Goal: Task Accomplishment & Management: Use online tool/utility

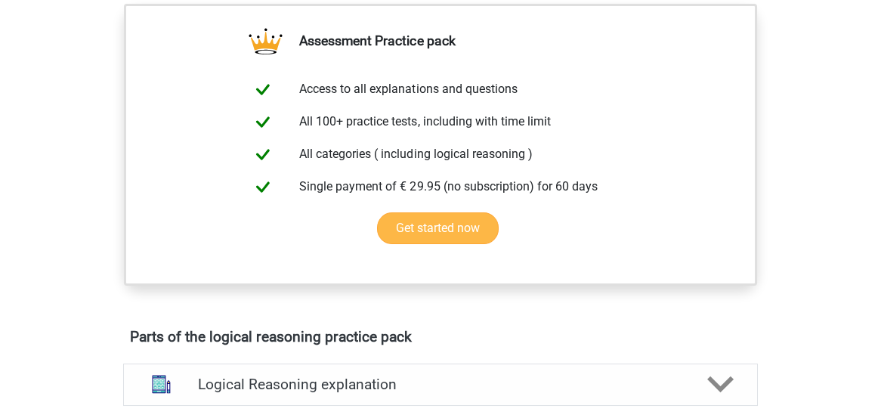
scroll to position [321, 0]
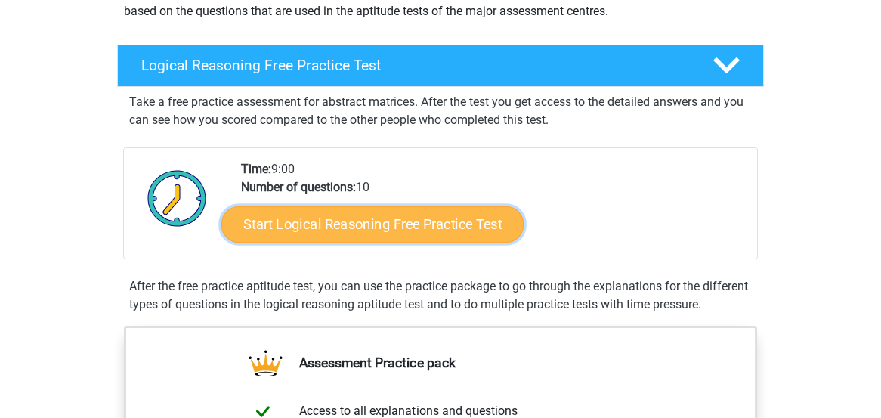
click at [421, 217] on link "Start Logical Reasoning Free Practice Test" at bounding box center [372, 223] width 302 height 36
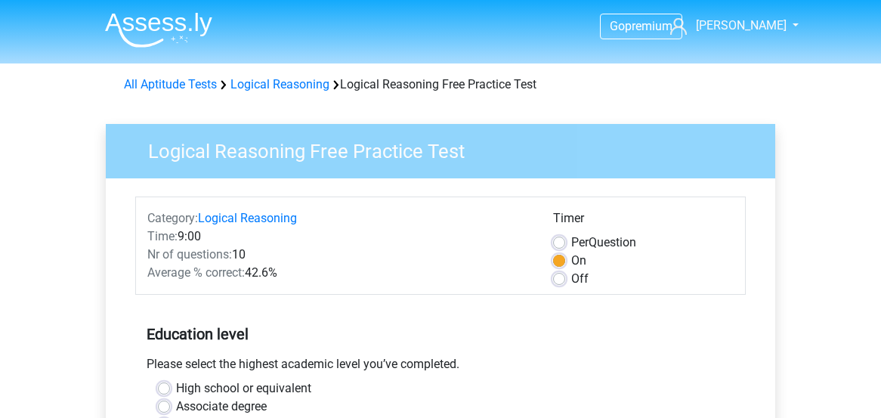
scroll to position [402, 0]
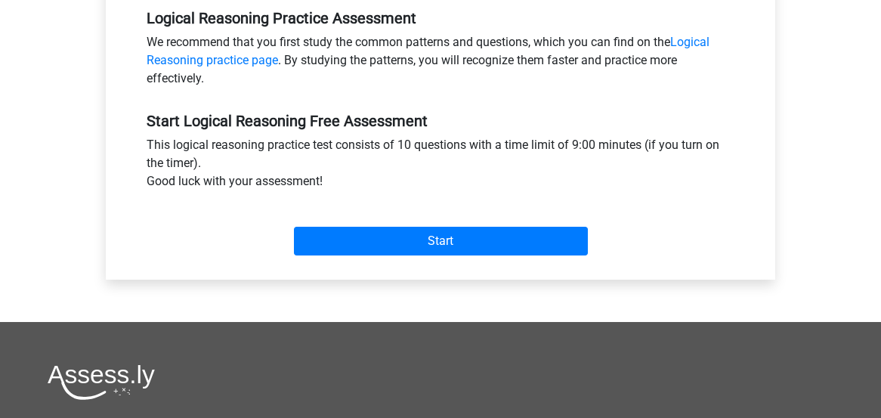
scroll to position [482, 0]
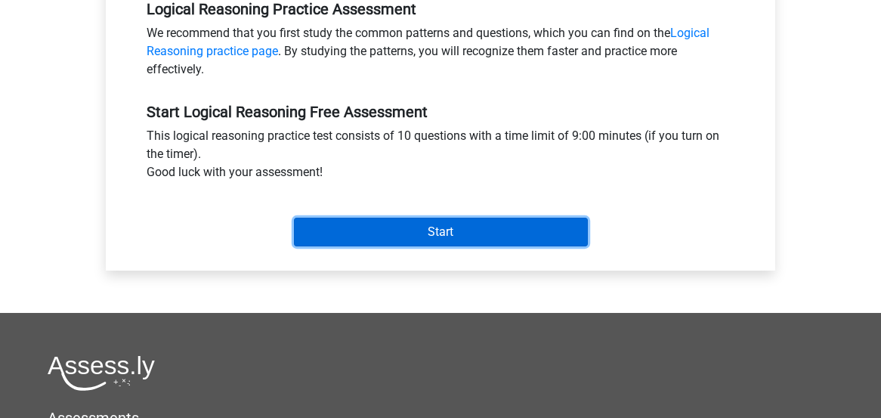
click at [465, 232] on input "Start" at bounding box center [441, 232] width 294 height 29
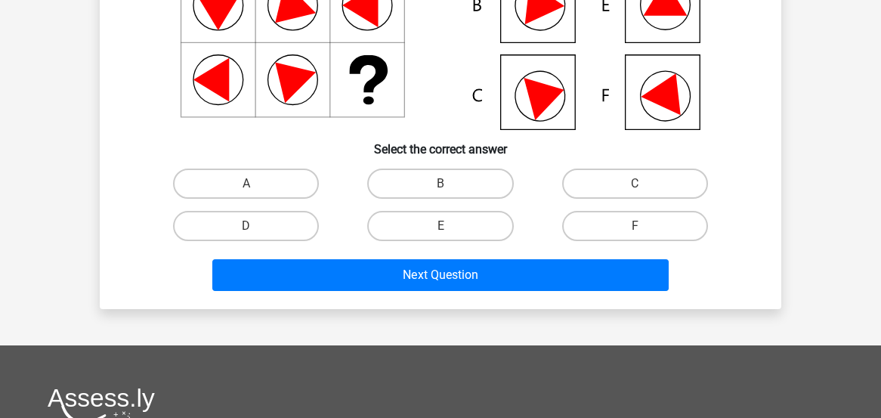
scroll to position [241, 0]
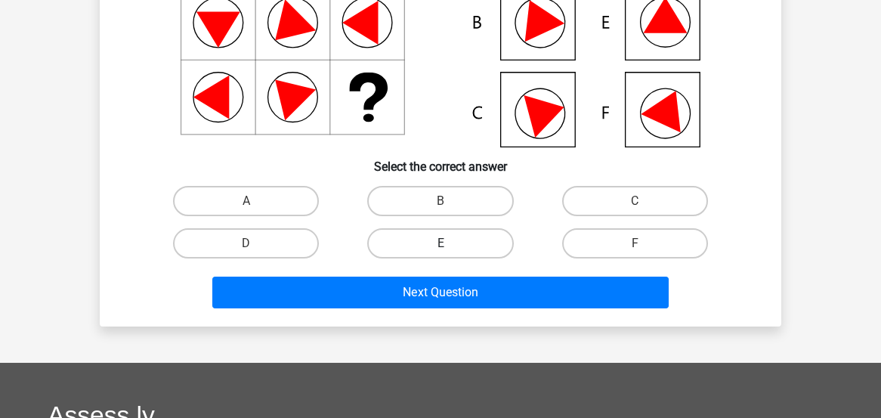
click at [467, 238] on label "E" at bounding box center [440, 243] width 146 height 30
click at [450, 243] on input "E" at bounding box center [445, 248] width 10 height 10
radio input "true"
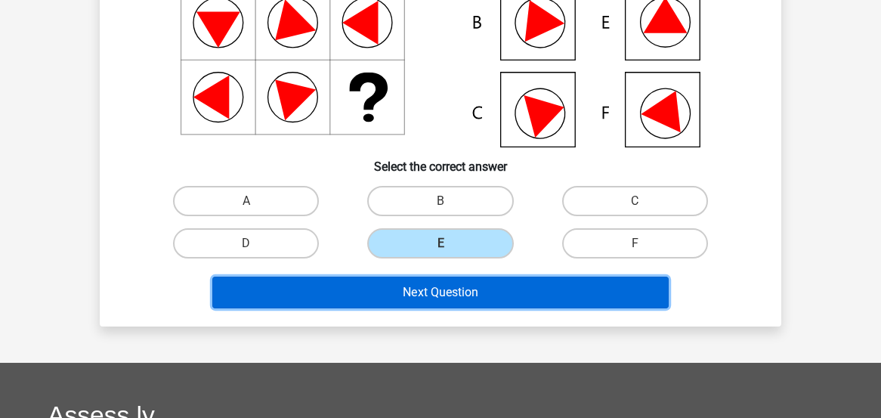
click at [439, 288] on button "Next Question" at bounding box center [440, 292] width 457 height 32
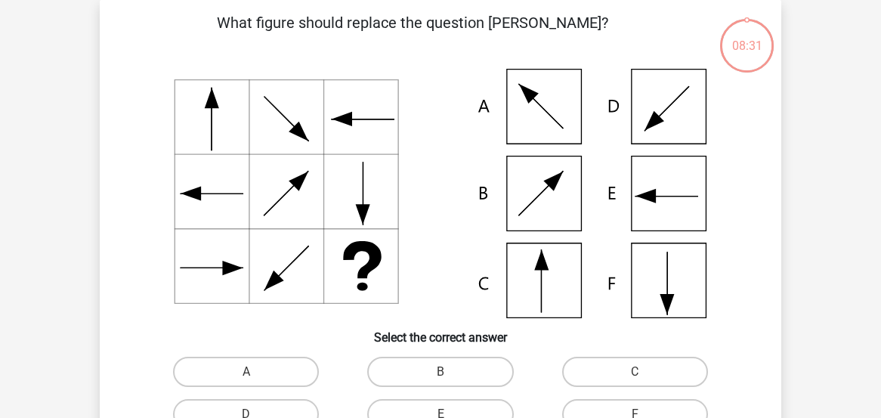
scroll to position [69, 0]
click at [639, 367] on label "C" at bounding box center [635, 372] width 146 height 30
click at [639, 372] on input "C" at bounding box center [639, 377] width 10 height 10
radio input "true"
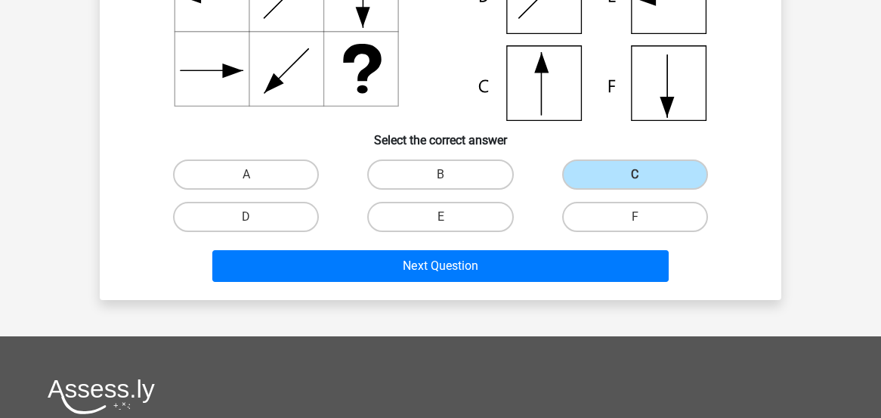
scroll to position [310, 0]
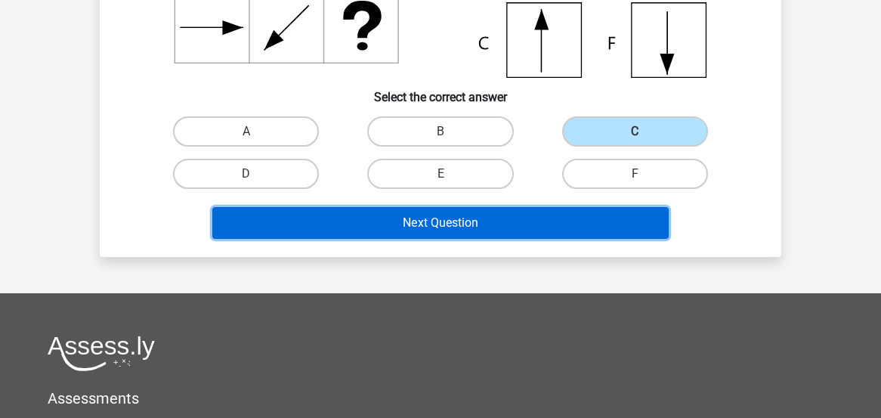
click at [489, 220] on button "Next Question" at bounding box center [440, 223] width 457 height 32
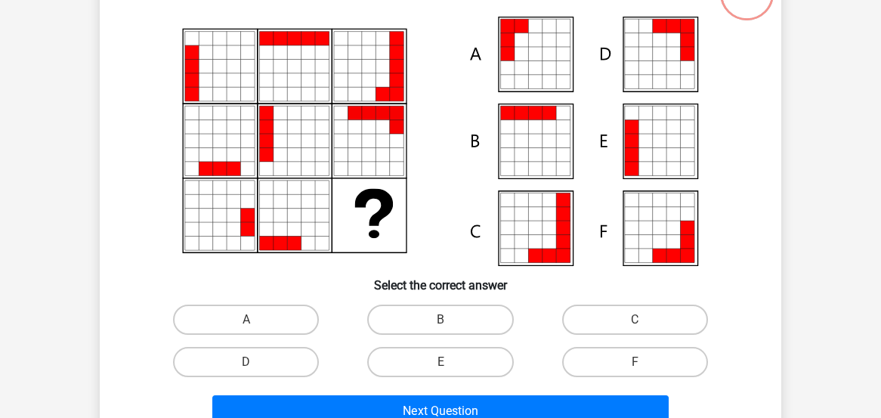
scroll to position [150, 0]
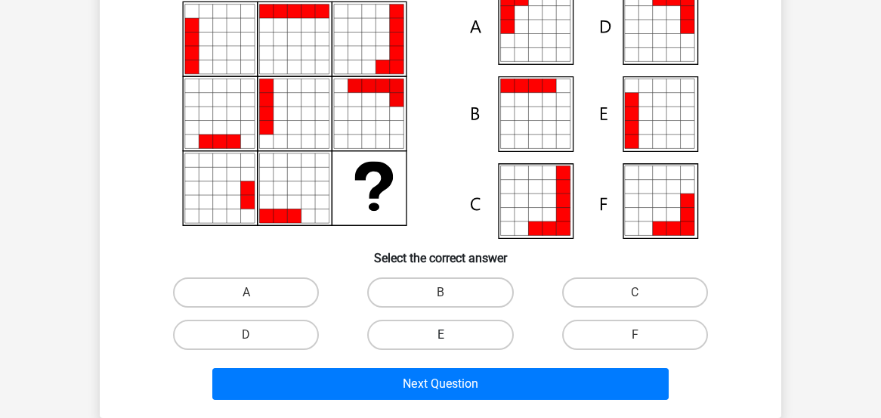
click at [443, 325] on label "E" at bounding box center [440, 334] width 146 height 30
click at [443, 335] on input "E" at bounding box center [445, 340] width 10 height 10
radio input "true"
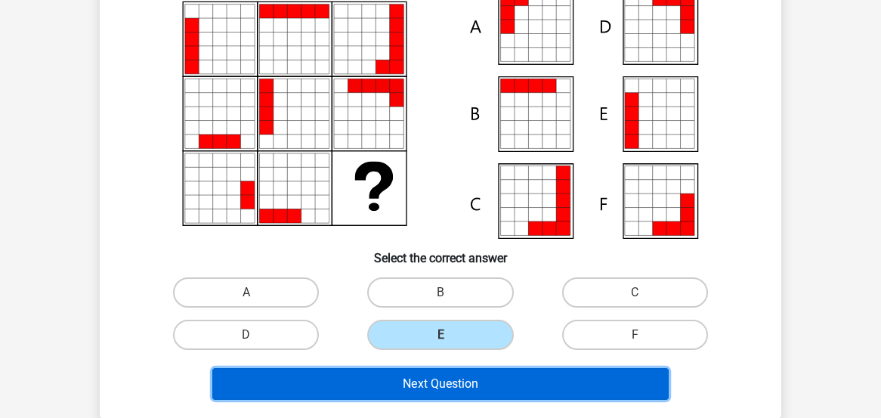
click at [436, 377] on button "Next Question" at bounding box center [440, 384] width 457 height 32
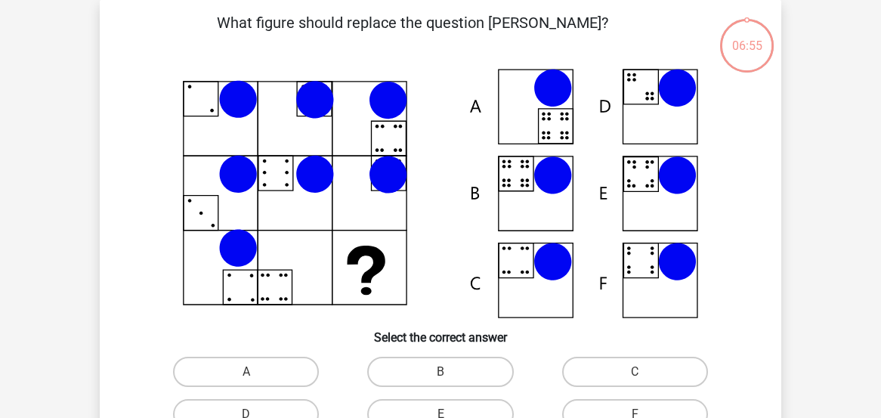
scroll to position [69, 0]
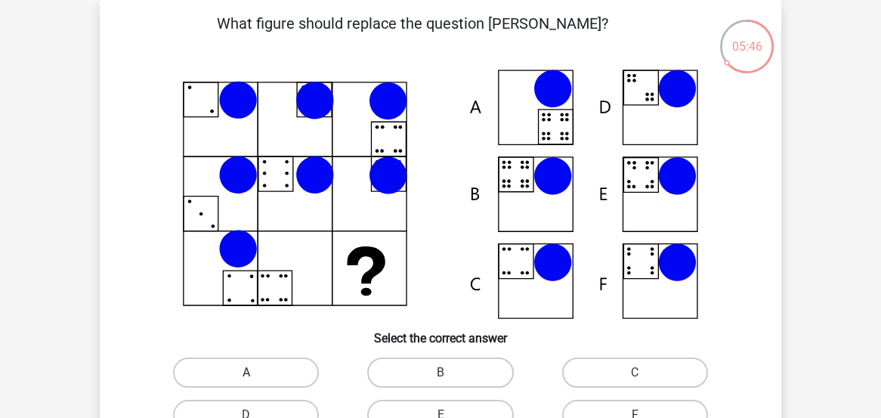
click at [248, 371] on label "A" at bounding box center [246, 372] width 146 height 30
click at [248, 372] on input "A" at bounding box center [251, 377] width 10 height 10
radio input "true"
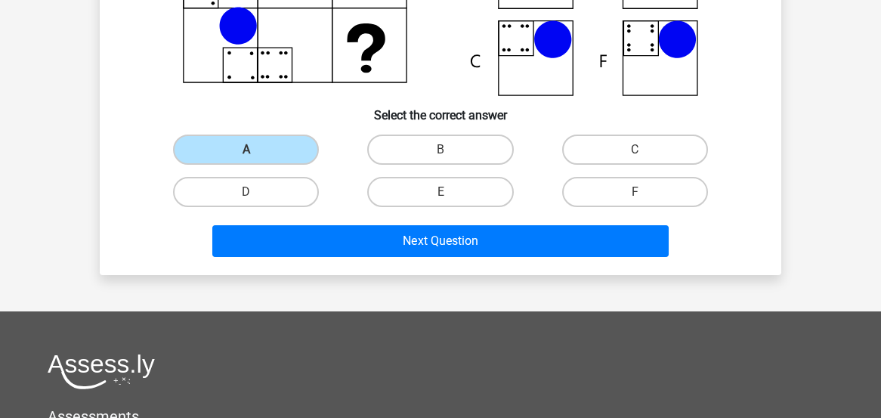
scroll to position [310, 0]
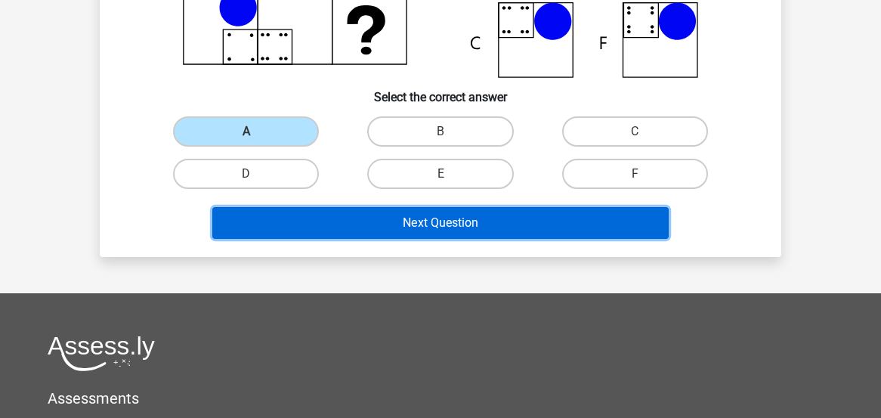
click at [458, 221] on button "Next Question" at bounding box center [440, 223] width 457 height 32
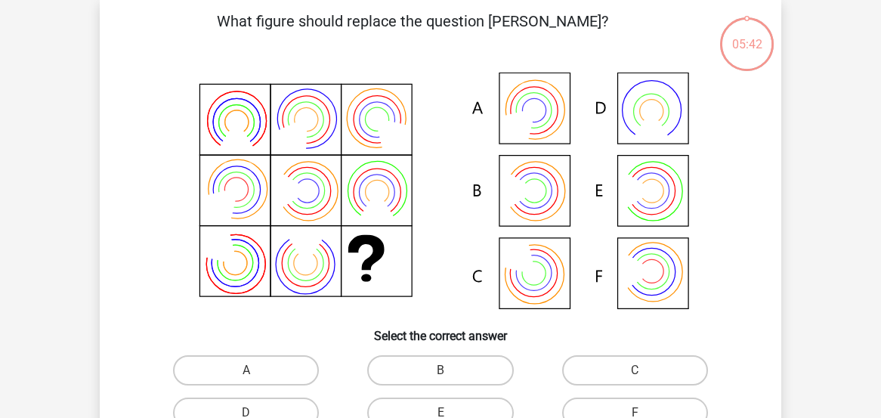
scroll to position [69, 0]
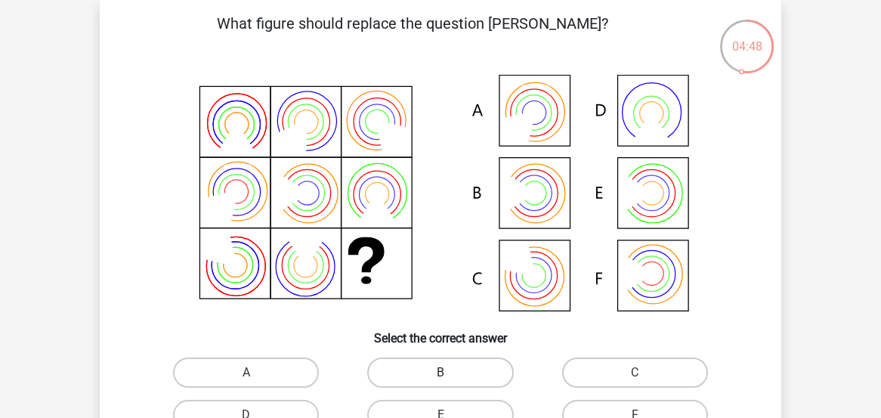
click at [424, 375] on label "B" at bounding box center [440, 372] width 146 height 30
click at [440, 375] on input "B" at bounding box center [445, 377] width 10 height 10
radio input "true"
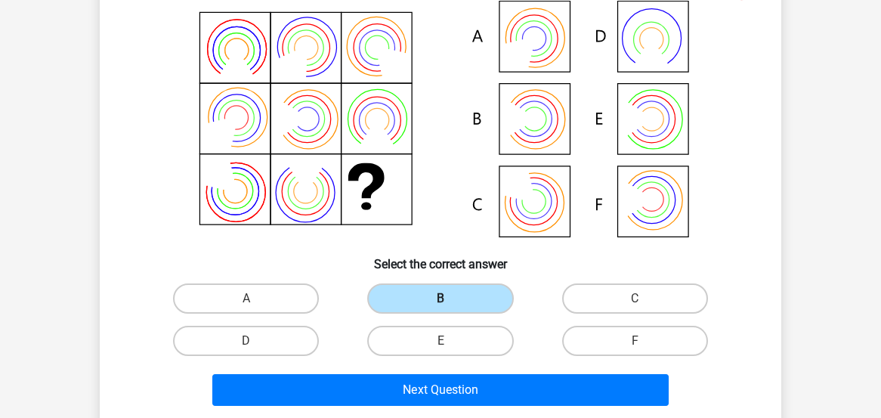
scroll to position [230, 0]
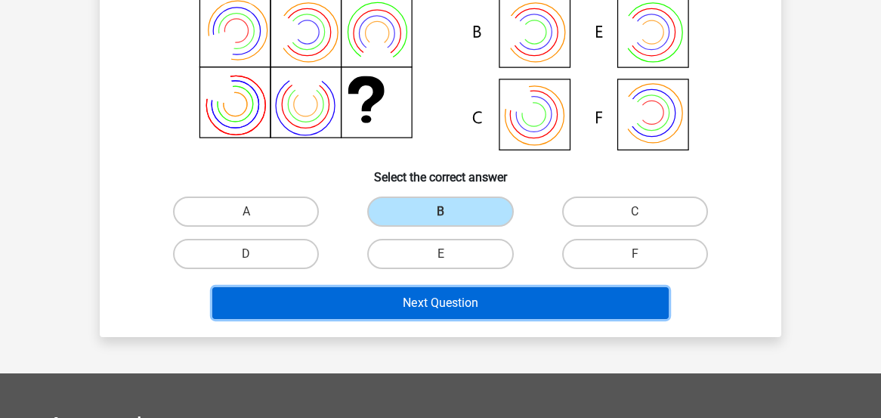
click at [423, 310] on button "Next Question" at bounding box center [440, 303] width 457 height 32
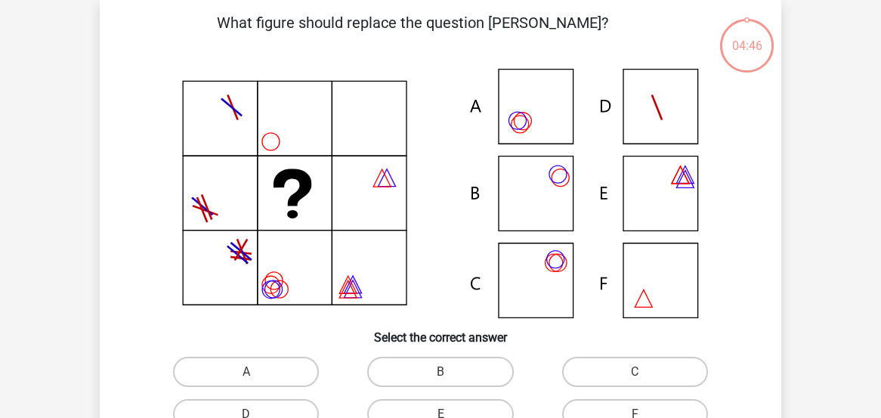
scroll to position [69, 0]
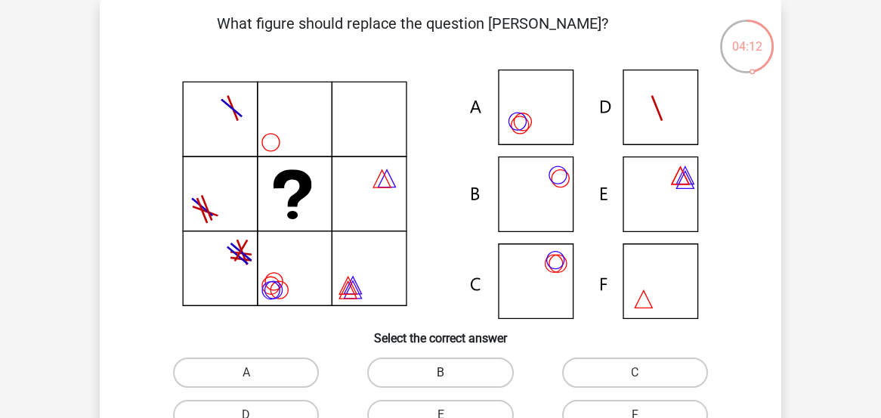
click at [463, 366] on label "B" at bounding box center [440, 372] width 146 height 30
click at [450, 372] on input "B" at bounding box center [445, 377] width 10 height 10
radio input "true"
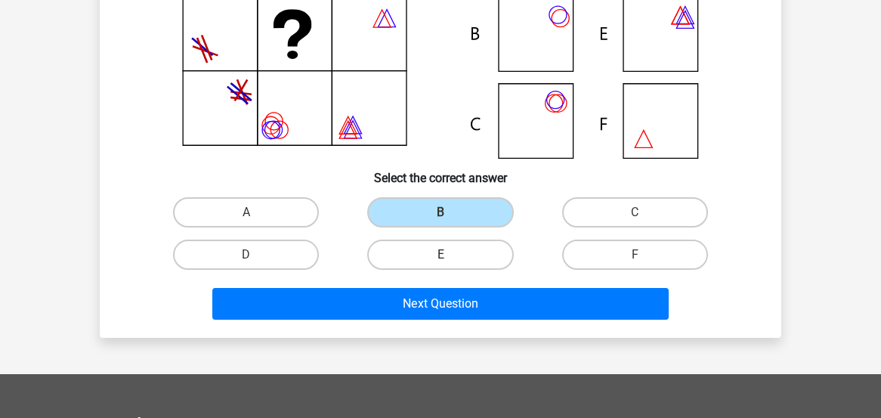
scroll to position [230, 0]
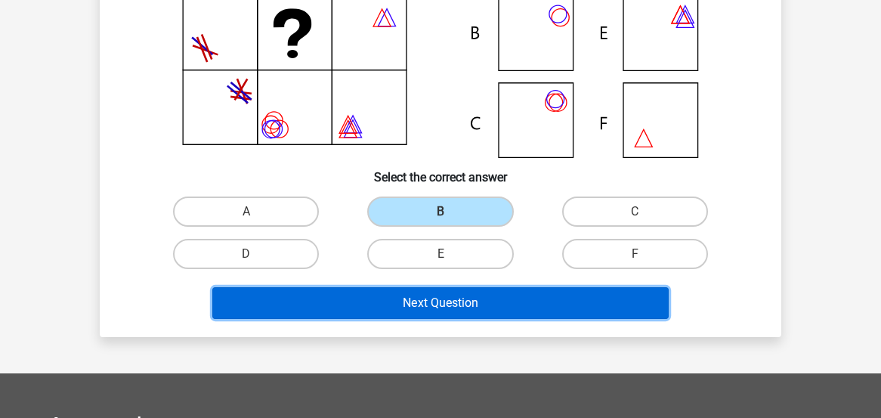
click at [445, 301] on button "Next Question" at bounding box center [440, 303] width 457 height 32
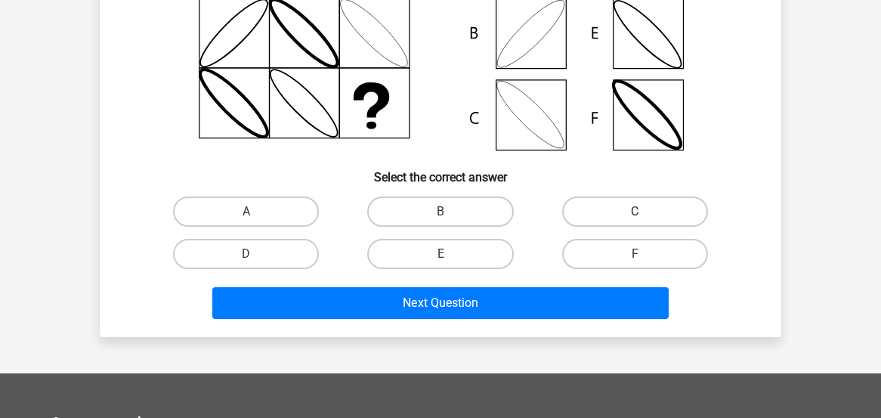
click at [618, 209] on label "C" at bounding box center [635, 211] width 146 height 30
click at [634, 211] on input "C" at bounding box center [639, 216] width 10 height 10
radio input "true"
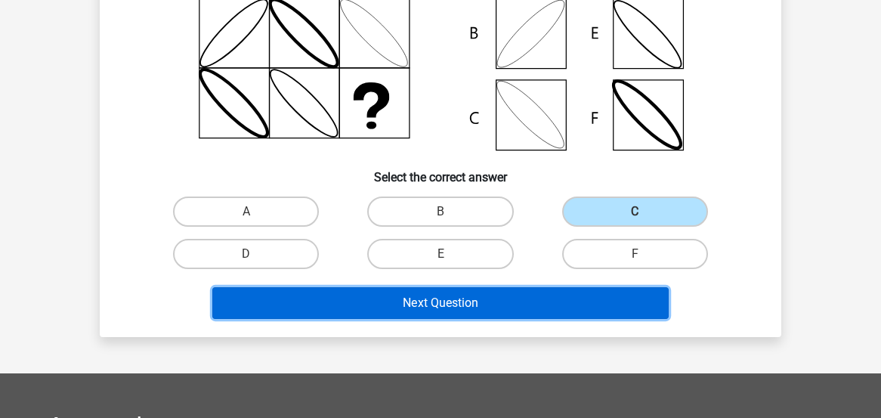
click at [523, 303] on button "Next Question" at bounding box center [440, 303] width 457 height 32
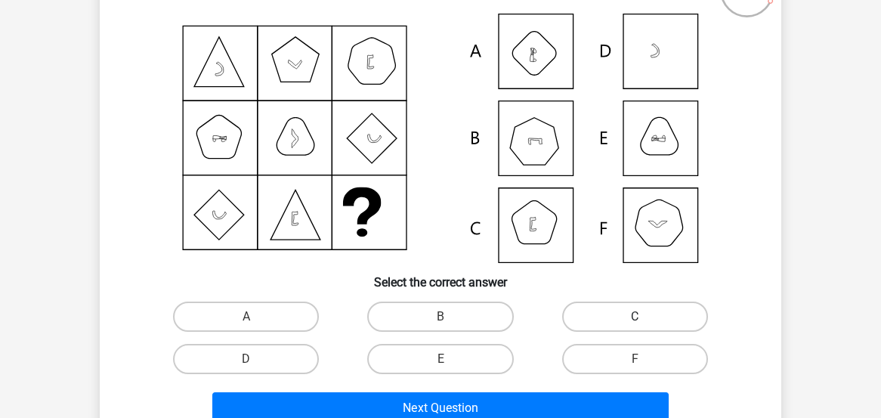
scroll to position [150, 0]
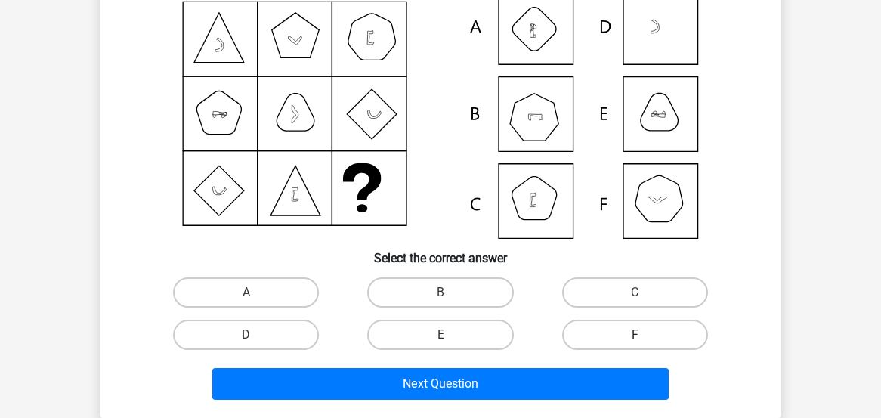
click at [620, 332] on label "F" at bounding box center [635, 334] width 146 height 30
click at [634, 335] on input "F" at bounding box center [639, 340] width 10 height 10
radio input "true"
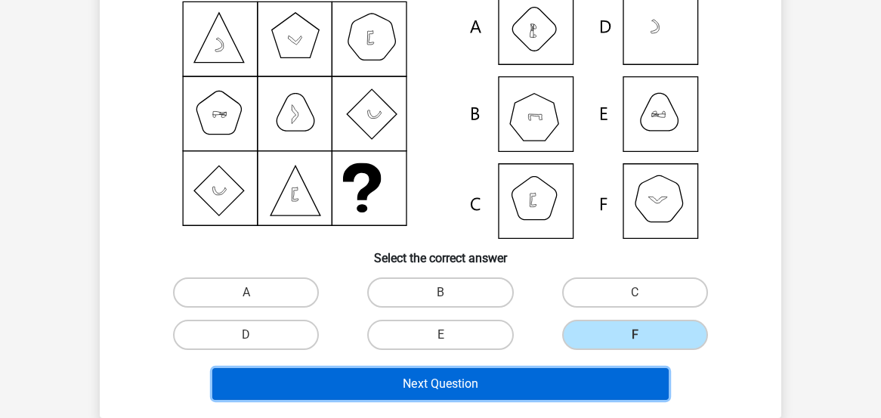
click at [542, 375] on button "Next Question" at bounding box center [440, 384] width 457 height 32
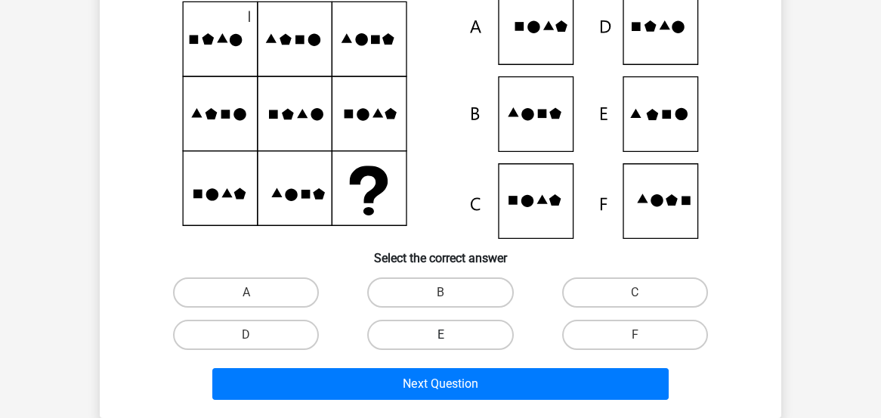
click at [428, 328] on label "E" at bounding box center [440, 334] width 146 height 30
click at [440, 335] on input "E" at bounding box center [445, 340] width 10 height 10
radio input "true"
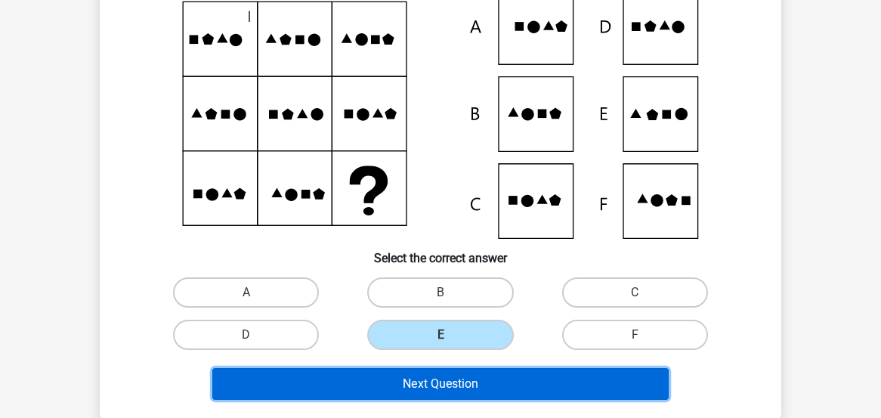
click at [451, 378] on button "Next Question" at bounding box center [440, 384] width 457 height 32
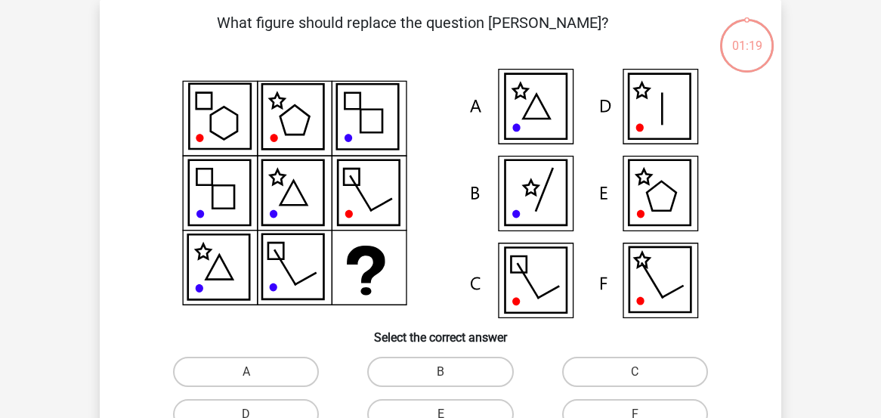
scroll to position [69, 0]
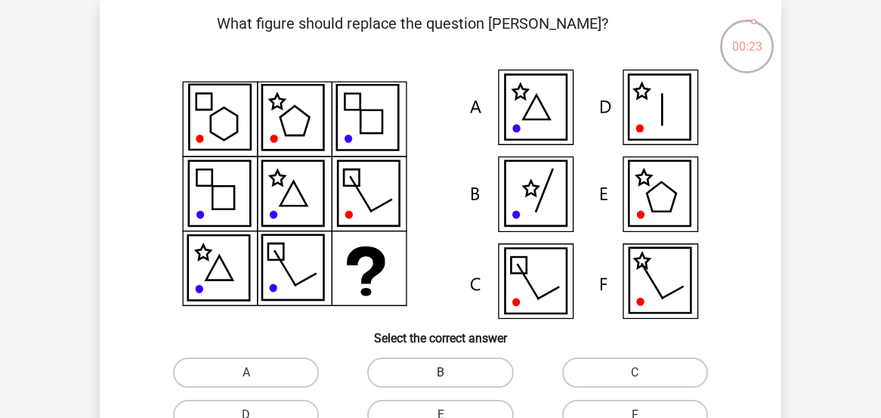
click at [425, 371] on label "B" at bounding box center [440, 372] width 146 height 30
click at [440, 372] on input "B" at bounding box center [445, 377] width 10 height 10
radio input "true"
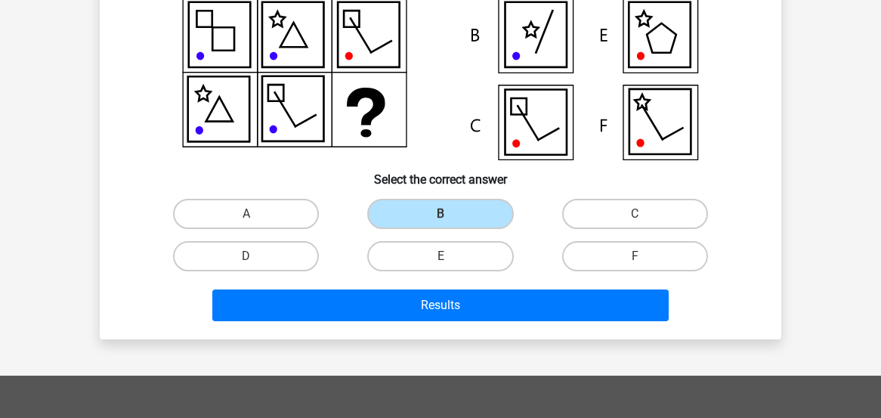
scroll to position [230, 0]
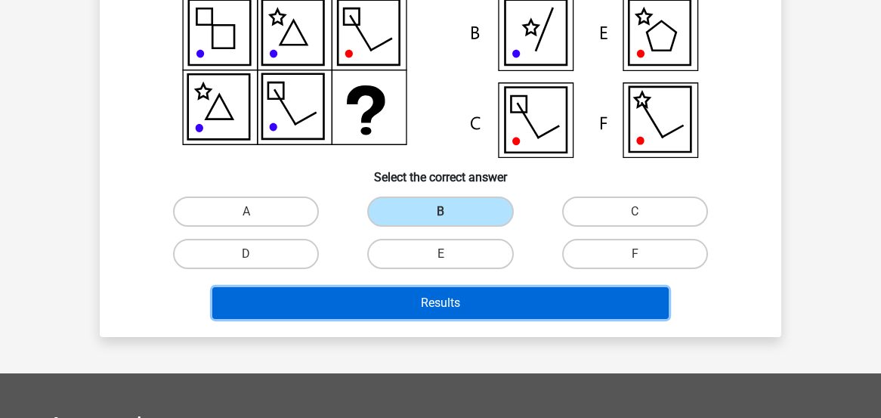
click at [512, 300] on button "Results" at bounding box center [440, 303] width 457 height 32
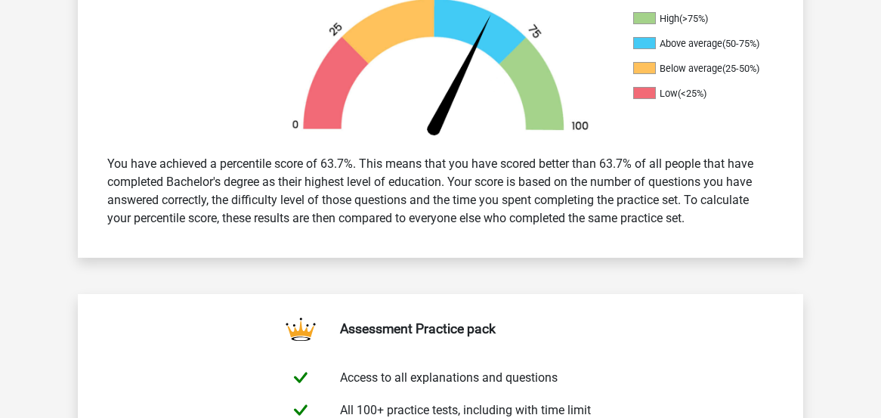
scroll to position [482, 0]
